Goal: Navigation & Orientation: Find specific page/section

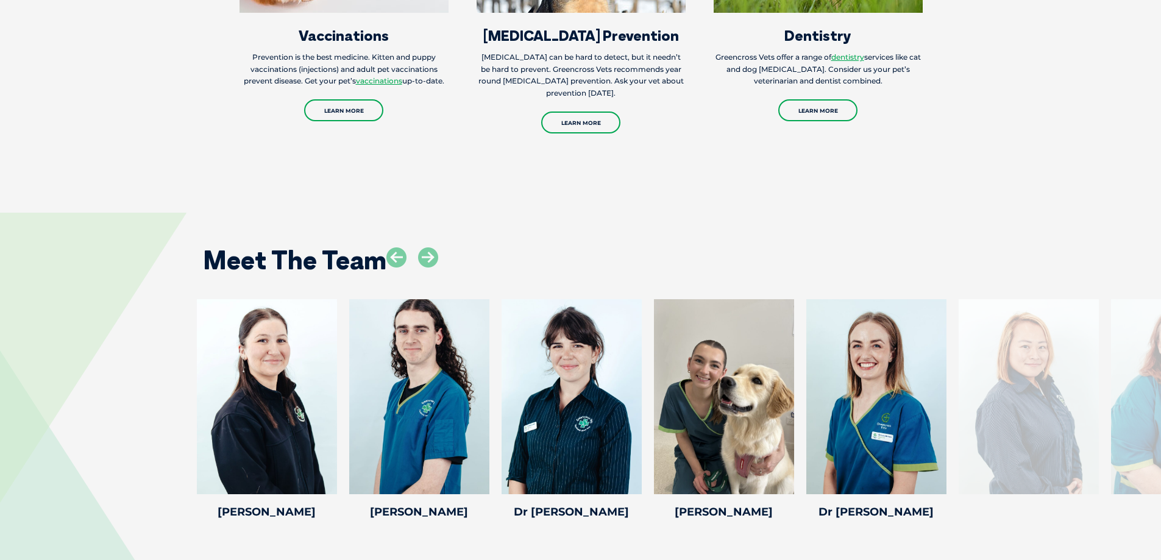
scroll to position [1690, 0]
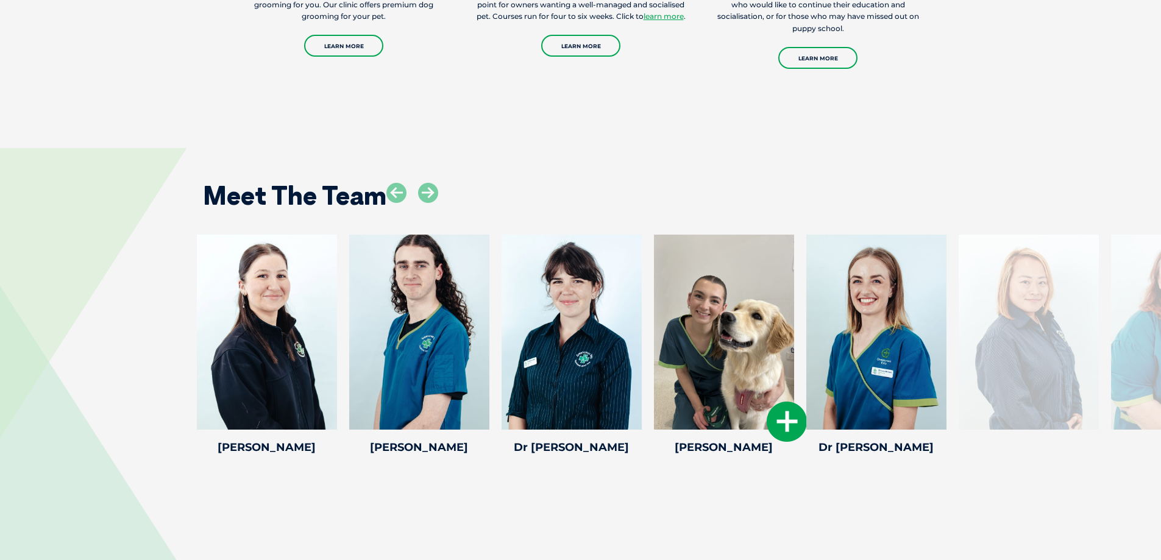
drag, startPoint x: 1059, startPoint y: 358, endPoint x: 758, endPoint y: 397, distance: 303.6
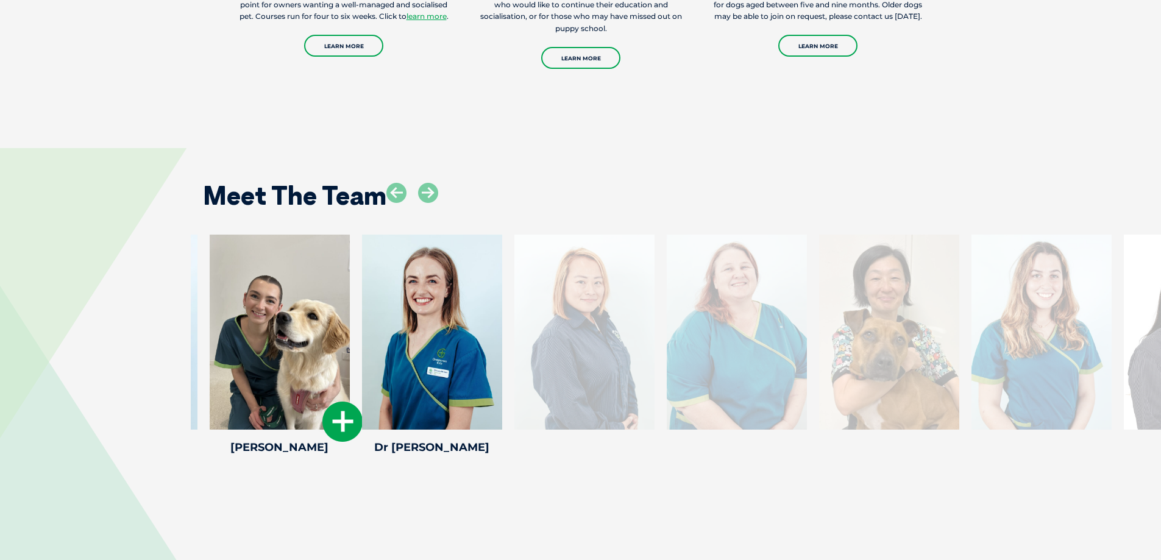
drag, startPoint x: 757, startPoint y: 386, endPoint x: 313, endPoint y: 377, distance: 444.4
click at [313, 377] on div at bounding box center [280, 332] width 140 height 195
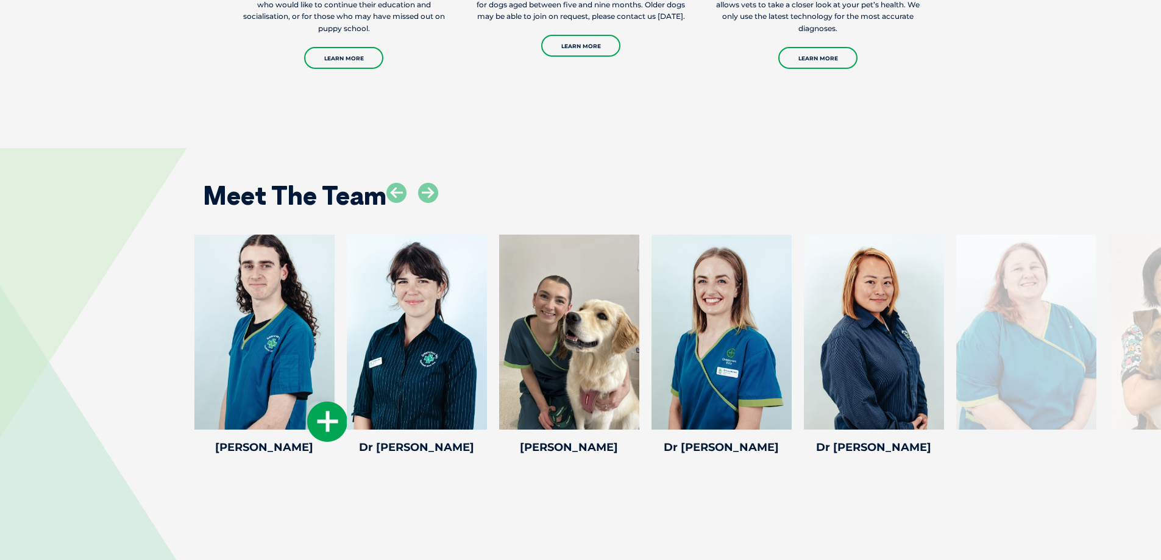
drag, startPoint x: 883, startPoint y: 325, endPoint x: 269, endPoint y: 359, distance: 614.7
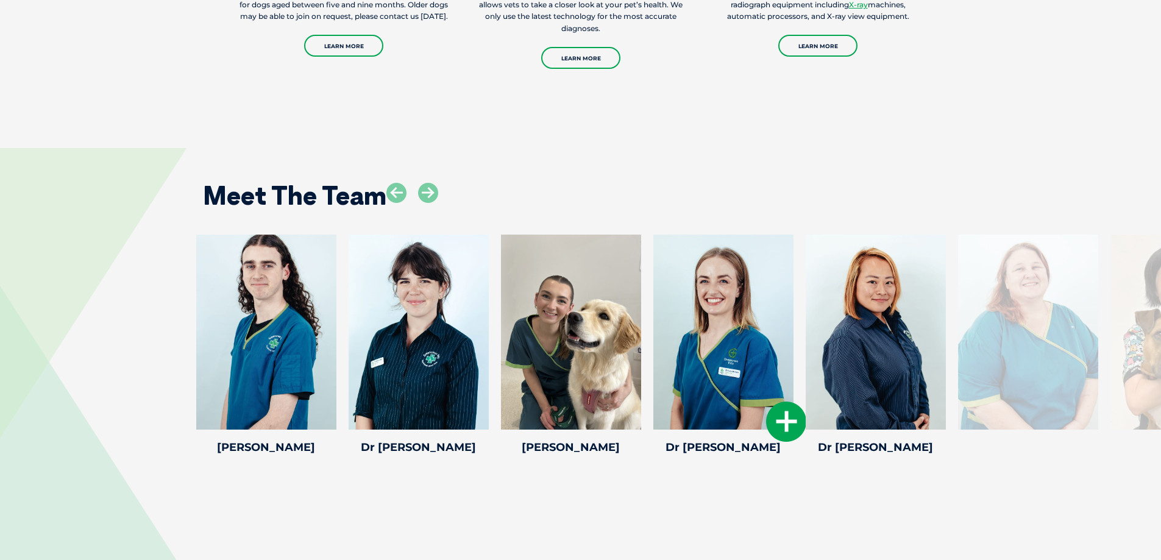
drag, startPoint x: 1003, startPoint y: 342, endPoint x: 708, endPoint y: 393, distance: 298.8
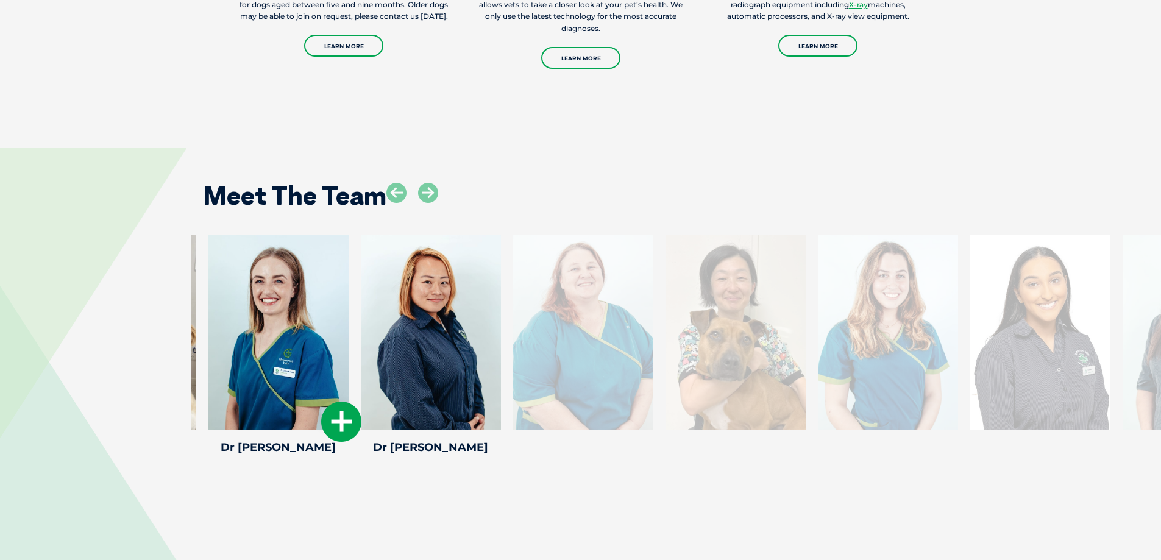
drag, startPoint x: 708, startPoint y: 393, endPoint x: 263, endPoint y: 393, distance: 445.6
click at [263, 393] on div at bounding box center [278, 332] width 140 height 195
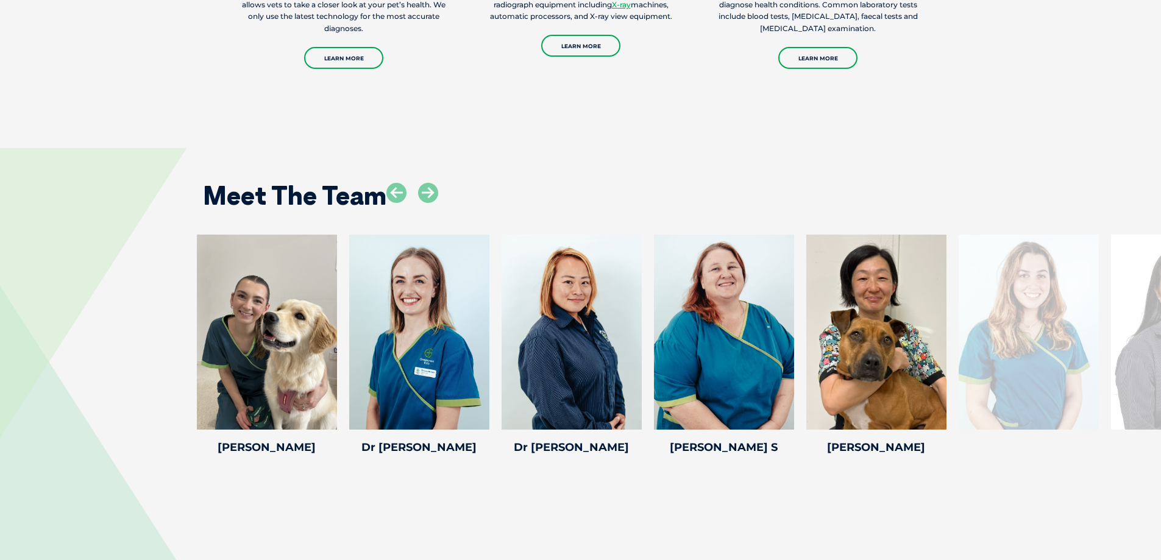
drag, startPoint x: 841, startPoint y: 370, endPoint x: 46, endPoint y: 375, distance: 794.2
click at [46, 375] on div "Emma J Emma J Emma joined our team in June 2021 and completed her veterinary nu…" at bounding box center [580, 347] width 1161 height 224
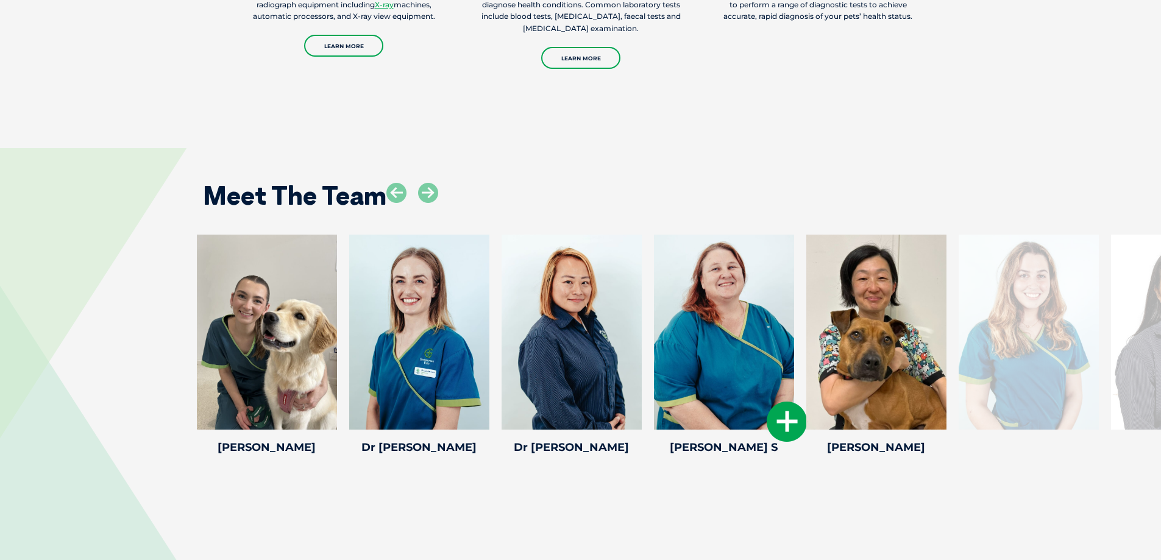
drag, startPoint x: 1011, startPoint y: 358, endPoint x: 653, endPoint y: 358, distance: 357.2
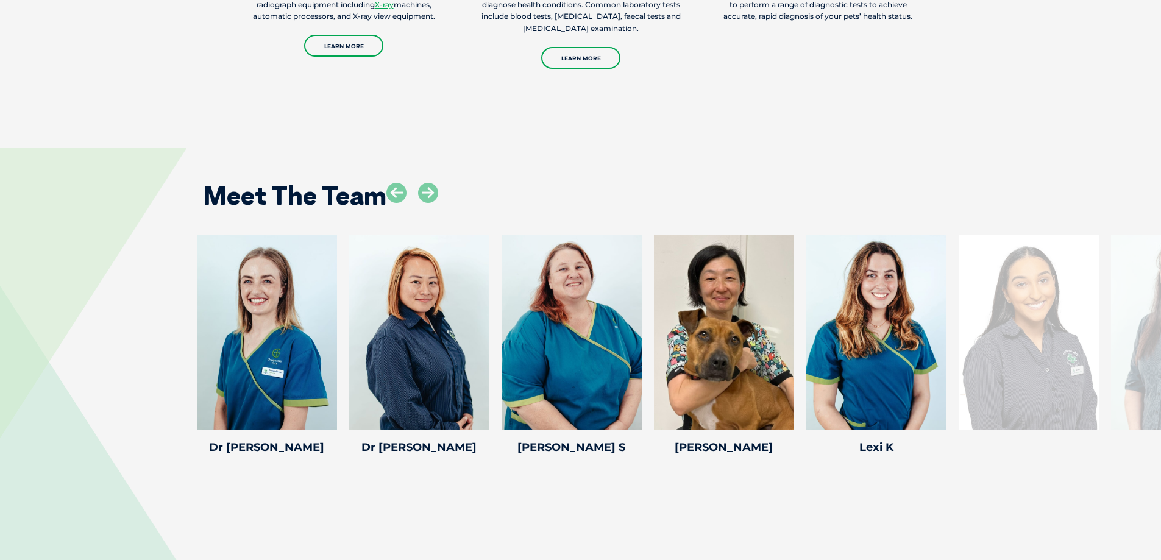
drag, startPoint x: 763, startPoint y: 346, endPoint x: 154, endPoint y: 371, distance: 609.4
click at [154, 371] on div "Emma J Emma J Emma joined our team in June 2021 and completed her veterinary nu…" at bounding box center [580, 347] width 1161 height 224
drag, startPoint x: 1061, startPoint y: 365, endPoint x: 656, endPoint y: 391, distance: 406.1
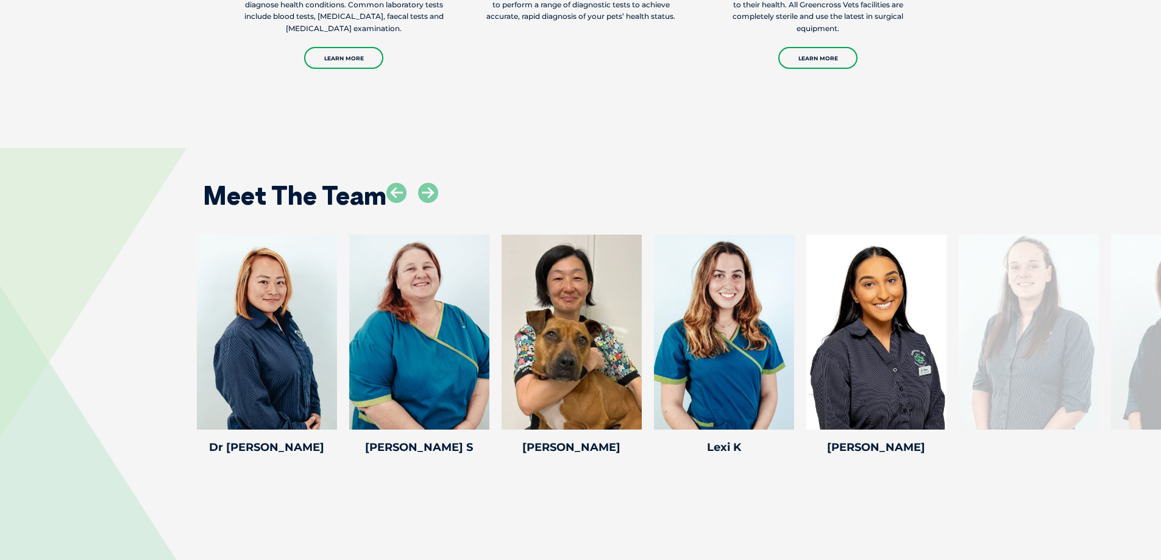
drag, startPoint x: 656, startPoint y: 391, endPoint x: 146, endPoint y: 385, distance: 510.2
click at [146, 385] on div "Emma J Emma J Emma joined our team in June 2021 and completed her veterinary nu…" at bounding box center [580, 347] width 1161 height 224
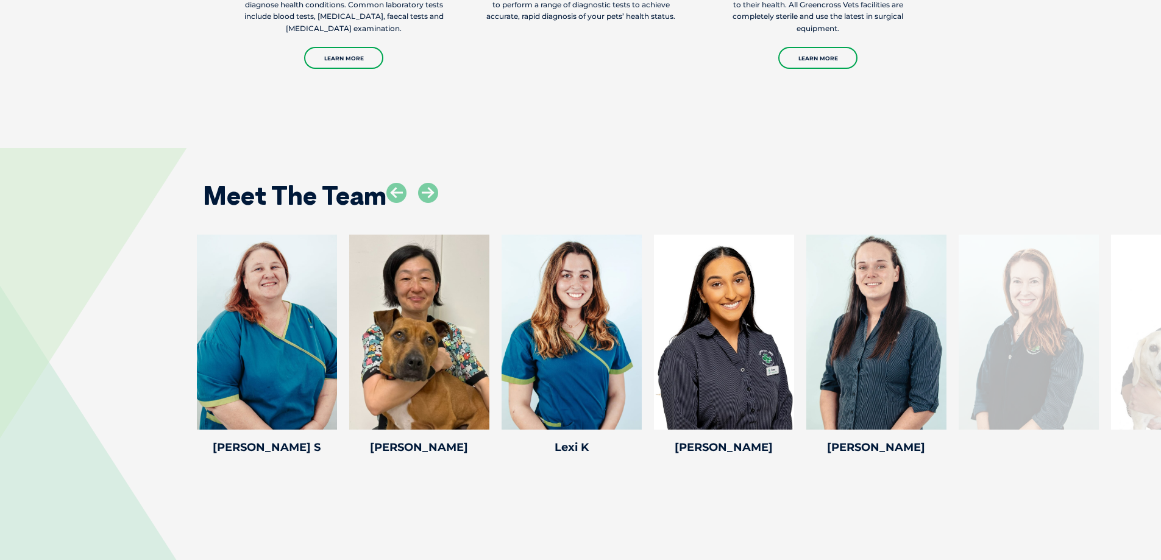
drag, startPoint x: 878, startPoint y: 355, endPoint x: 172, endPoint y: 379, distance: 706.2
click at [172, 379] on div "Emma J Emma J Emma joined our team in June 2021 and completed her veterinary nu…" at bounding box center [580, 347] width 1161 height 224
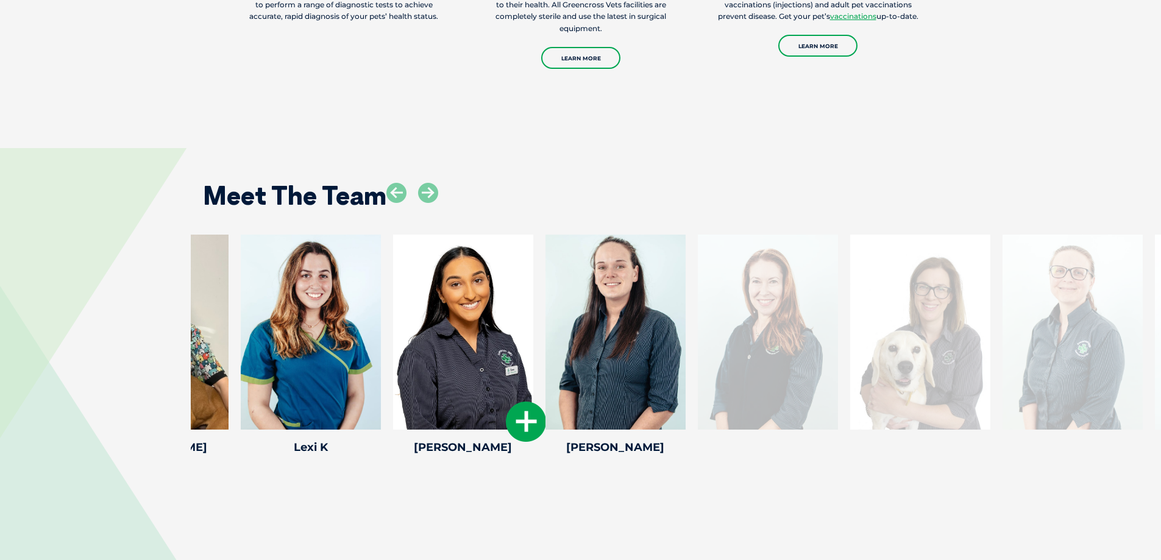
drag, startPoint x: 739, startPoint y: 405, endPoint x: 265, endPoint y: 394, distance: 474.3
click at [393, 394] on div at bounding box center [463, 332] width 140 height 195
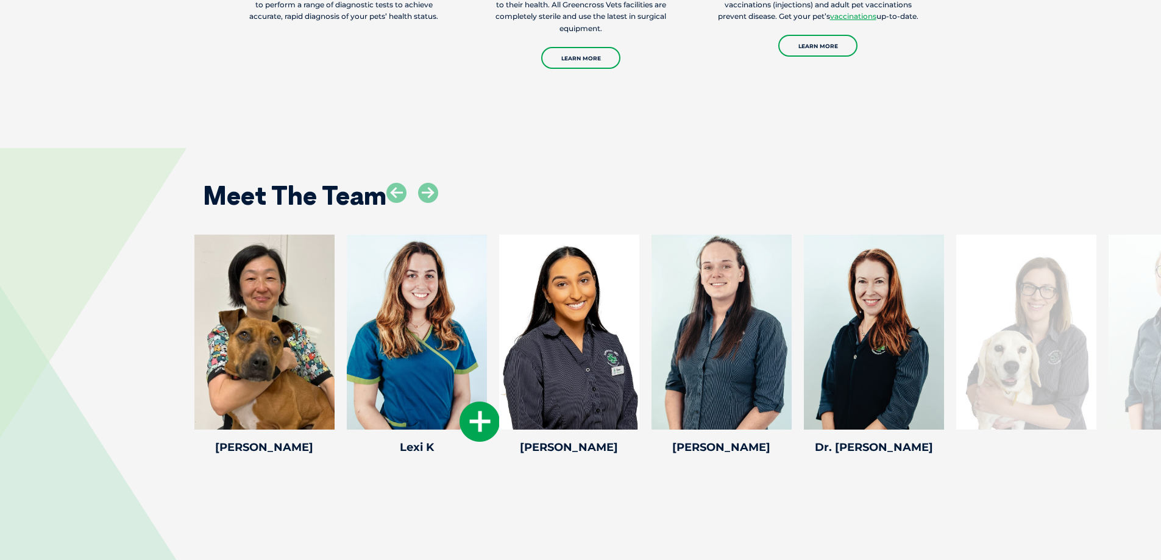
drag, startPoint x: 1067, startPoint y: 349, endPoint x: 351, endPoint y: 374, distance: 716.6
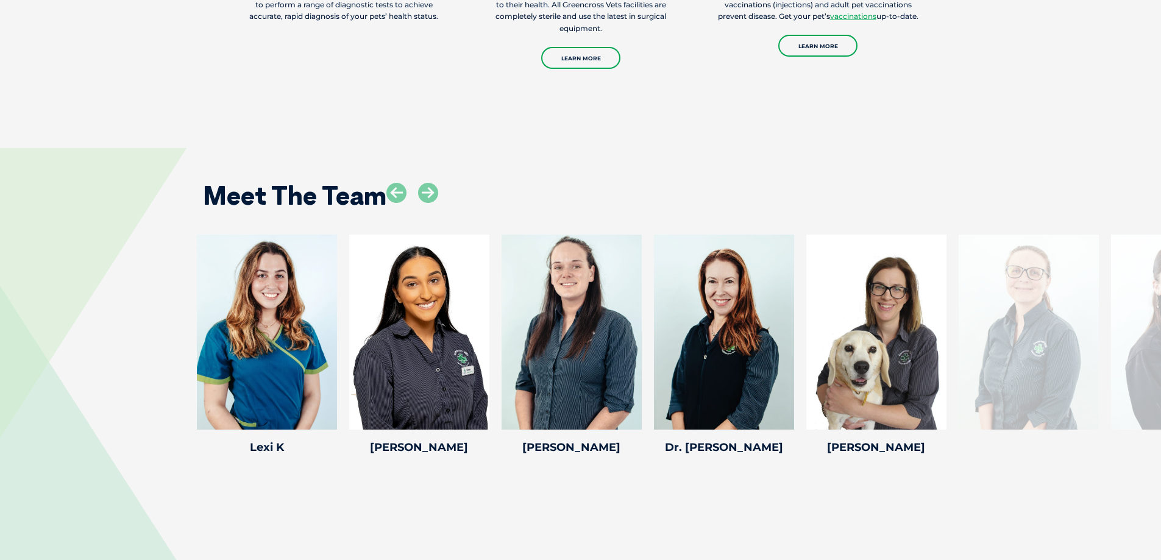
drag, startPoint x: 575, startPoint y: 341, endPoint x: 1, endPoint y: 355, distance: 574.9
click at [1, 355] on div "Emma J Emma J Emma joined our team in June 2021 and completed her veterinary nu…" at bounding box center [580, 347] width 1161 height 224
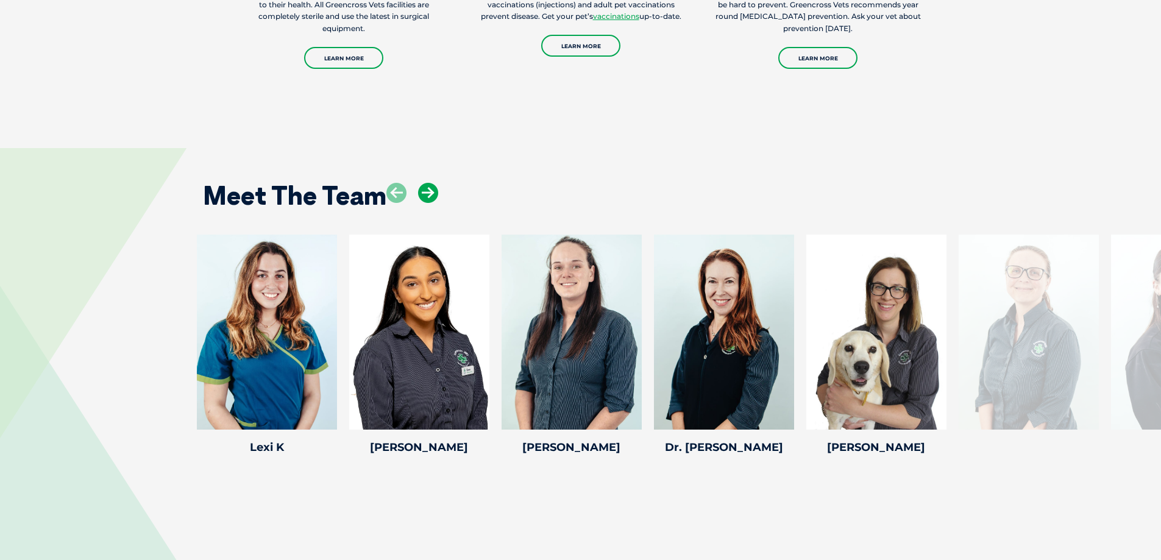
click at [432, 196] on icon at bounding box center [428, 193] width 20 height 20
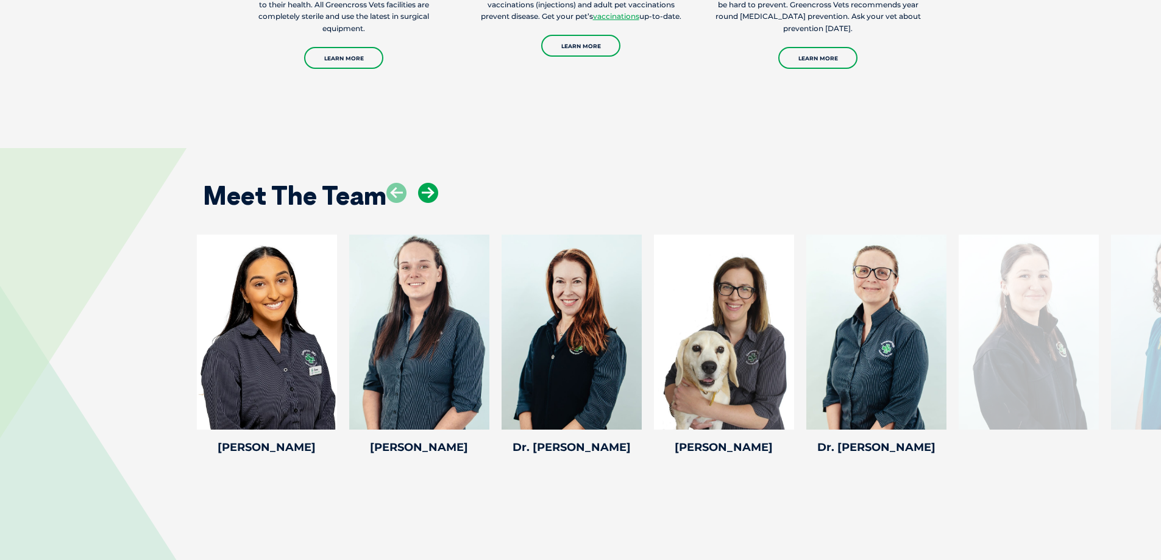
click at [427, 197] on icon at bounding box center [428, 193] width 20 height 20
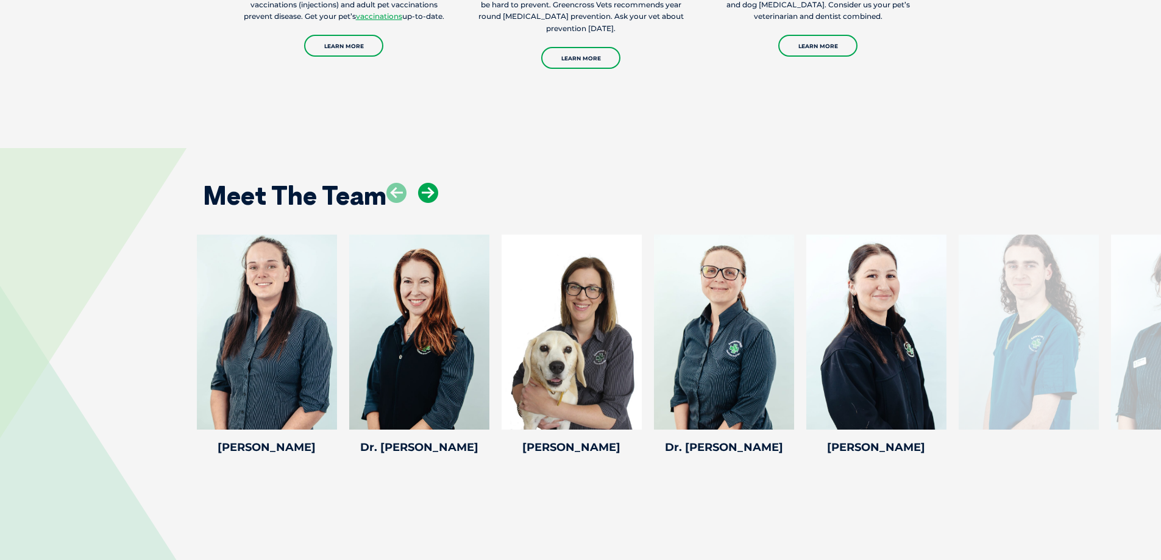
click at [427, 197] on icon at bounding box center [428, 193] width 20 height 20
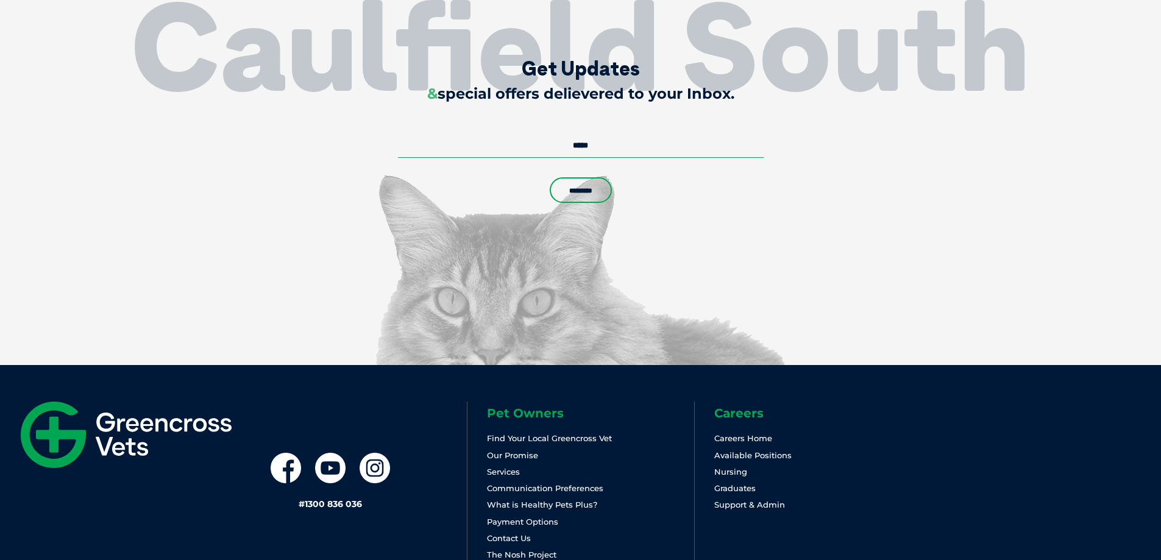
scroll to position [2905, 0]
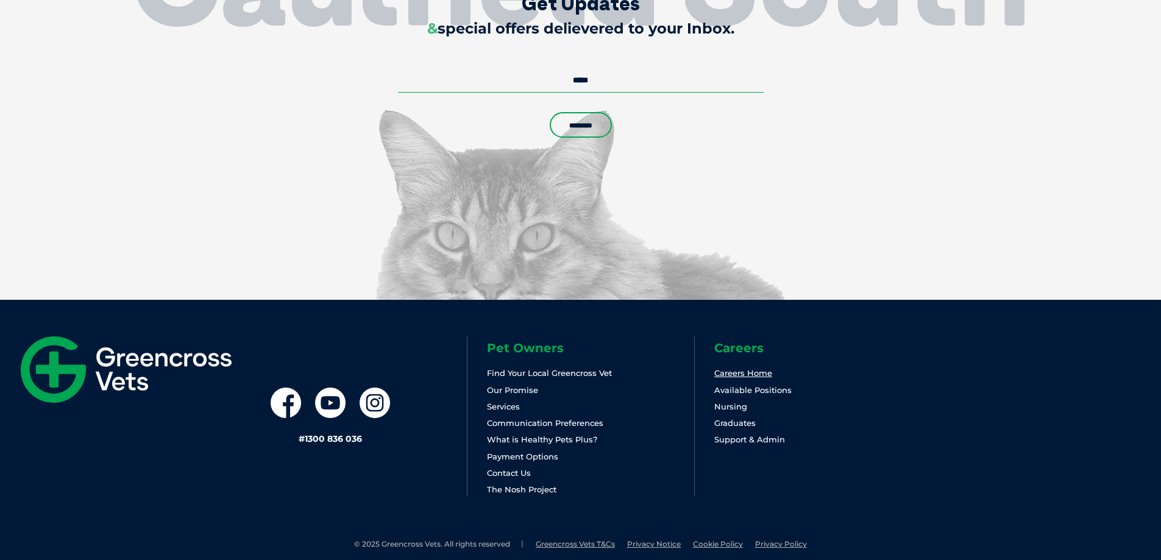
click at [747, 368] on link "Careers Home" at bounding box center [743, 373] width 58 height 10
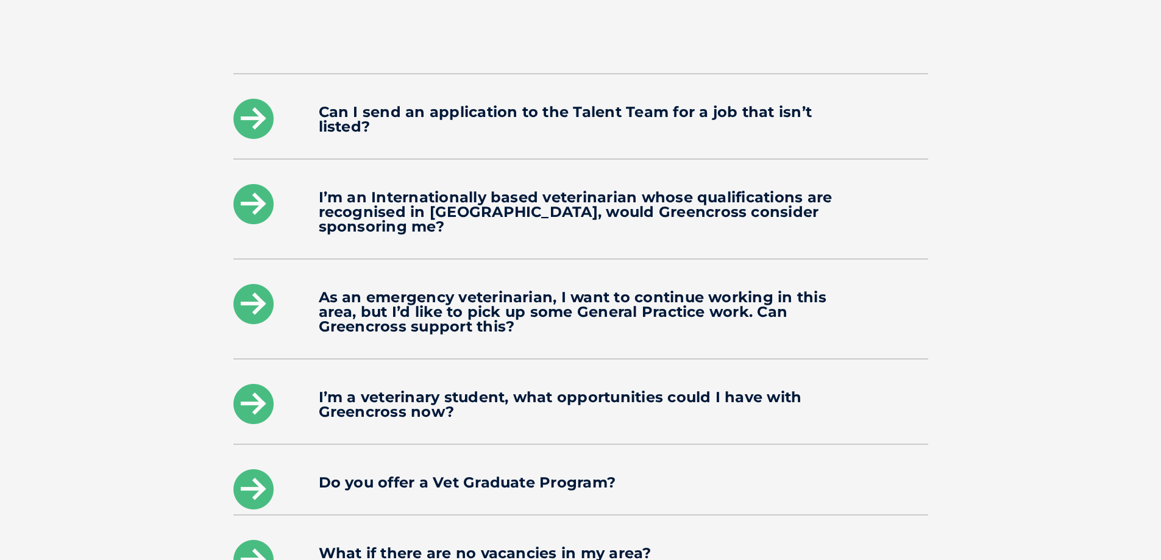
scroll to position [2008, 0]
